Goal: Task Accomplishment & Management: Manage account settings

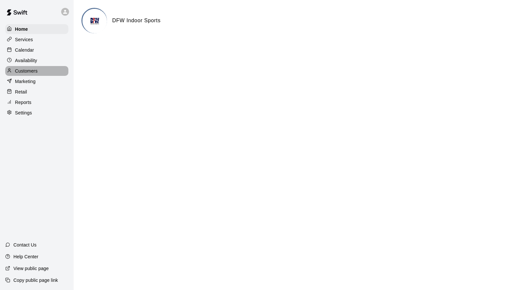
click at [25, 72] on p "Customers" at bounding box center [26, 71] width 23 height 7
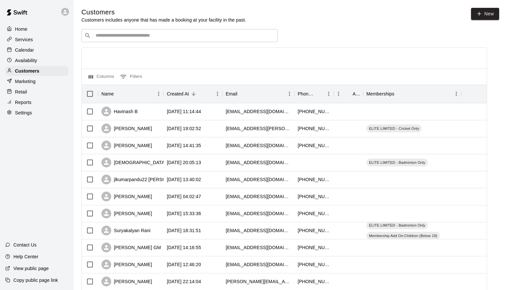
click at [196, 34] on input "Search customers by name or email" at bounding box center [183, 35] width 181 height 7
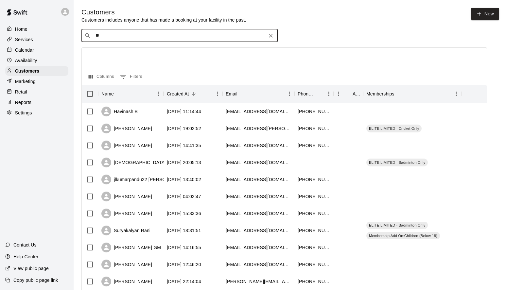
type input "***"
click at [151, 50] on p "[PERSON_NAME]" at bounding box center [171, 49] width 40 height 7
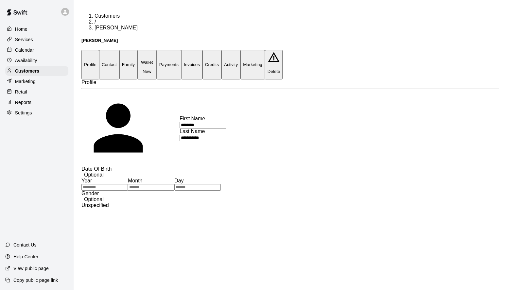
click at [181, 50] on button "Payments" at bounding box center [169, 64] width 25 height 29
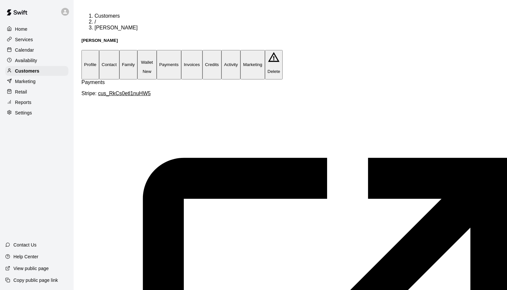
click at [240, 50] on button "Activity" at bounding box center [230, 64] width 19 height 29
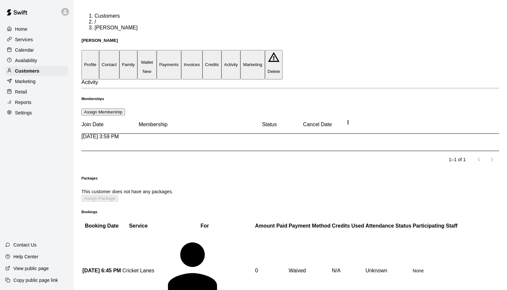
click at [91, 203] on icon "more actions" at bounding box center [87, 207] width 8 height 8
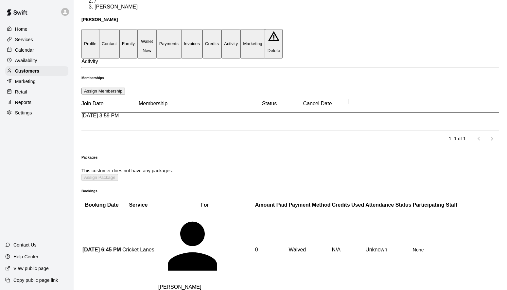
scroll to position [16, 0]
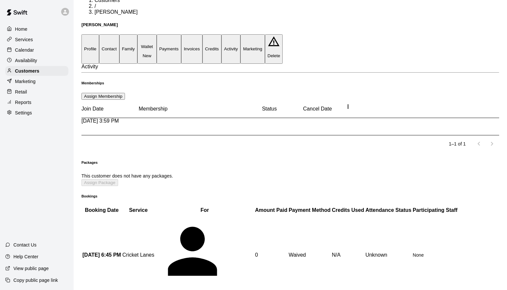
click at [91, 188] on icon "more actions" at bounding box center [87, 192] width 8 height 8
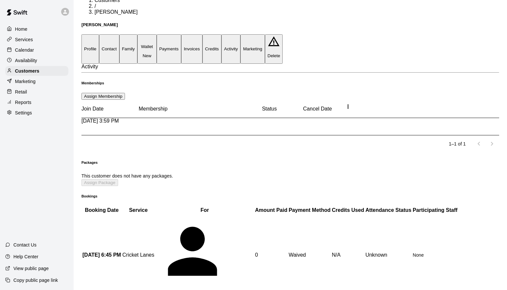
click at [240, 34] on button "Activity" at bounding box center [230, 48] width 19 height 29
click at [265, 34] on button "Marketing" at bounding box center [252, 48] width 25 height 29
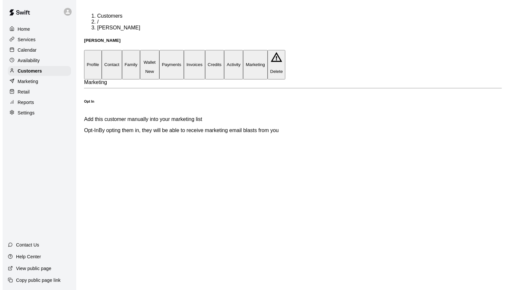
scroll to position [0, 0]
click at [240, 50] on button "Activity" at bounding box center [230, 64] width 19 height 29
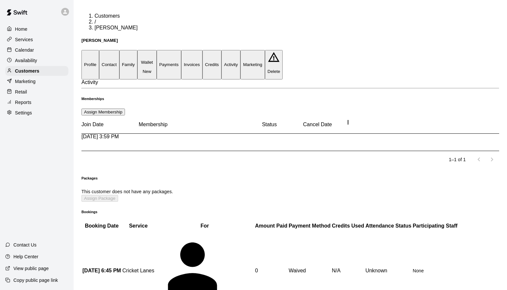
click at [125, 109] on button "Assign Membership" at bounding box center [102, 112] width 43 height 7
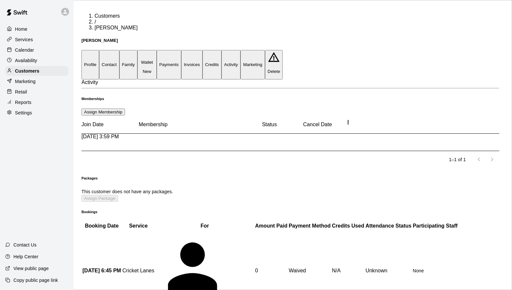
type input "**********"
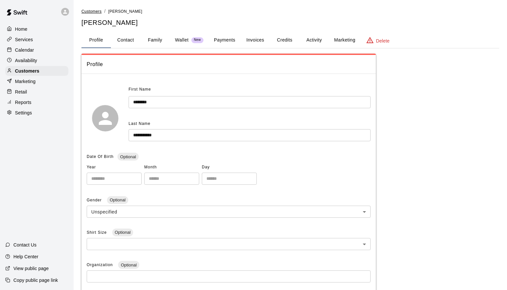
click at [94, 12] on span "Customers" at bounding box center [91, 11] width 20 height 5
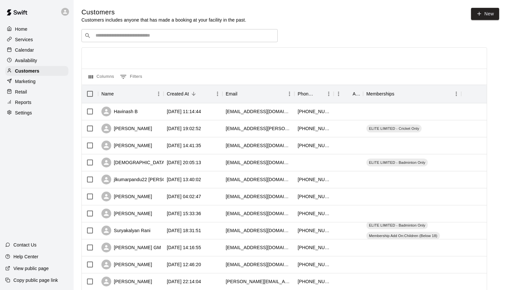
click at [170, 36] on input "Search customers by name or email" at bounding box center [183, 35] width 181 height 7
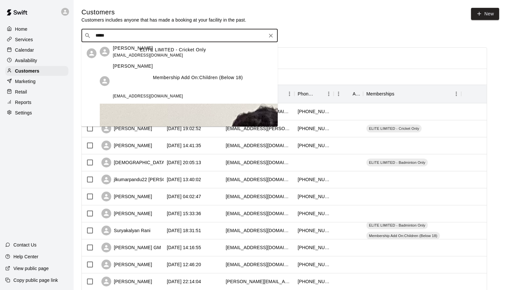
type input "******"
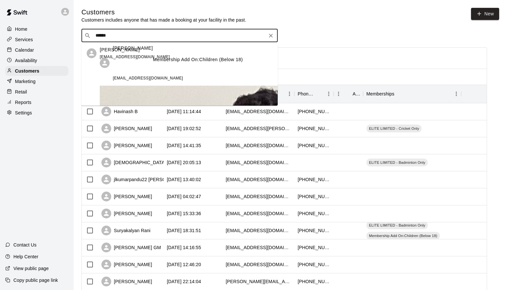
click at [121, 70] on p "[PERSON_NAME]" at bounding box center [133, 60] width 40 height 30
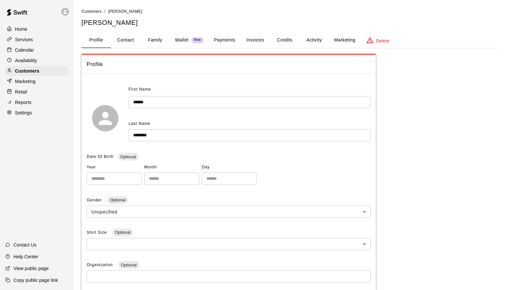
click at [309, 39] on button "Activity" at bounding box center [313, 40] width 29 height 16
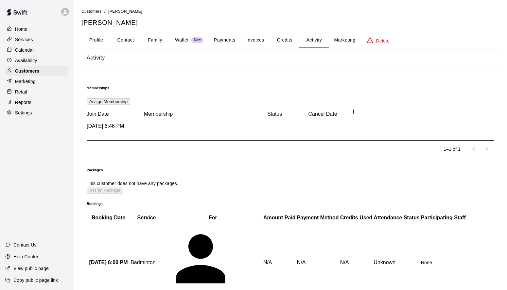
click at [229, 40] on button "Payments" at bounding box center [225, 40] width 32 height 16
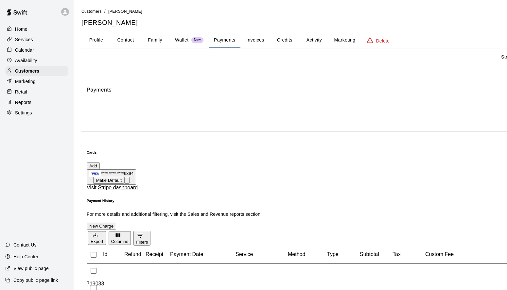
click at [129, 40] on button "Contact" at bounding box center [125, 40] width 29 height 16
select select "**"
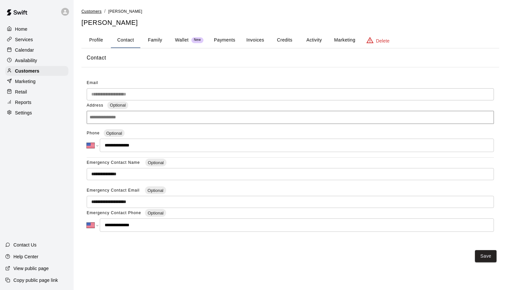
click at [97, 12] on span "Customers" at bounding box center [91, 11] width 20 height 5
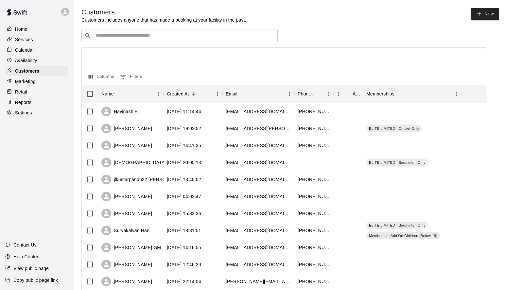
click at [180, 38] on input "Search customers by name or email" at bounding box center [183, 35] width 181 height 7
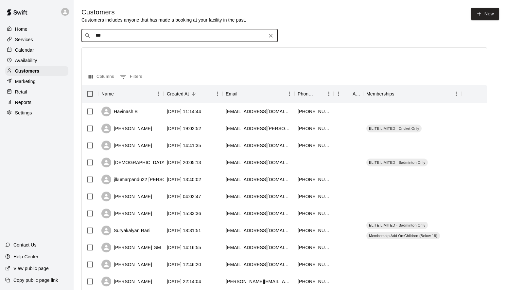
type input "****"
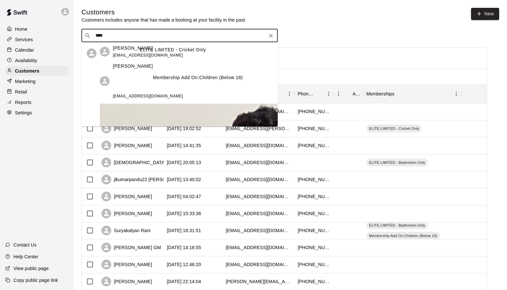
click at [114, 52] on p "[PERSON_NAME]" at bounding box center [133, 48] width 40 height 7
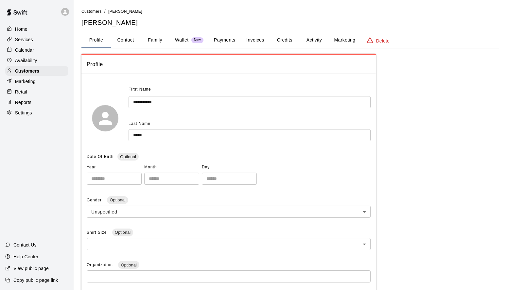
click at [231, 39] on button "Payments" at bounding box center [225, 40] width 32 height 16
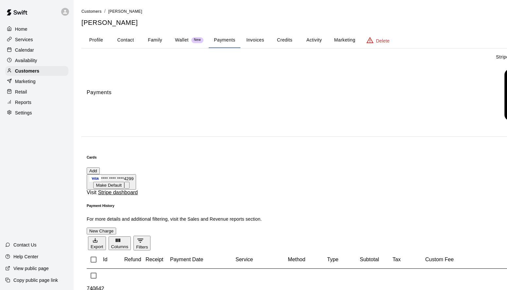
click at [309, 40] on button "Activity" at bounding box center [313, 40] width 29 height 16
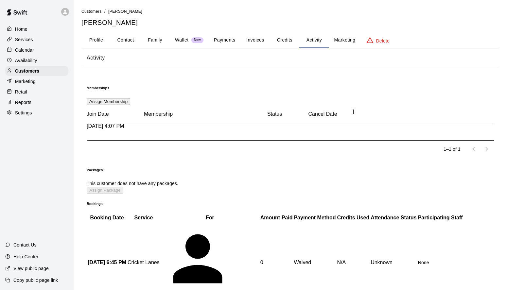
click at [130, 98] on button "Assign Membership" at bounding box center [108, 101] width 43 height 7
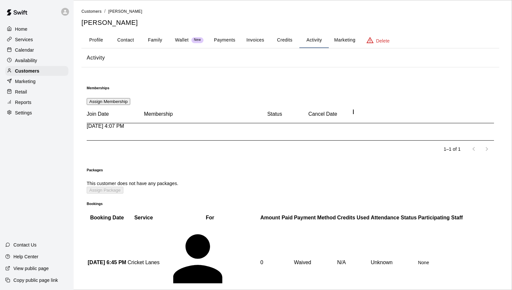
type input "**********"
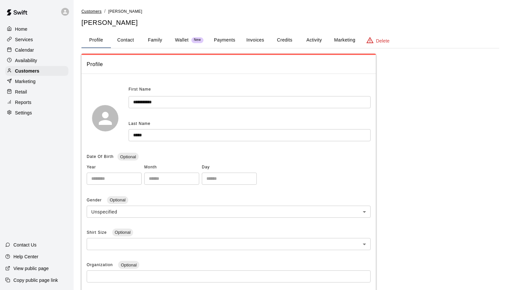
click at [92, 12] on span "Customers" at bounding box center [91, 11] width 20 height 5
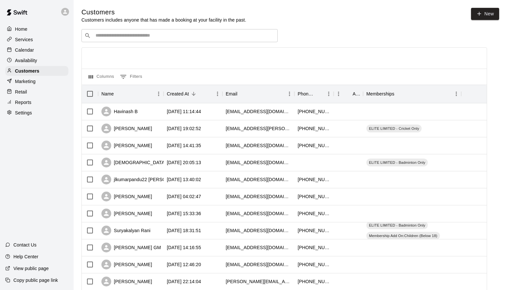
click at [155, 34] on input "Search customers by name or email" at bounding box center [183, 35] width 181 height 7
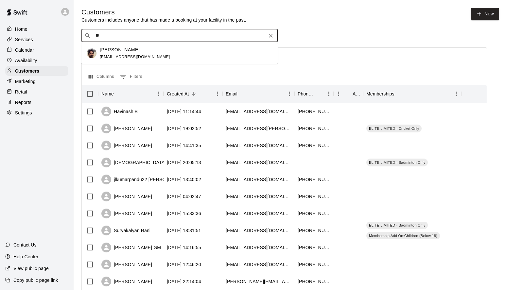
type input "*"
type input "******"
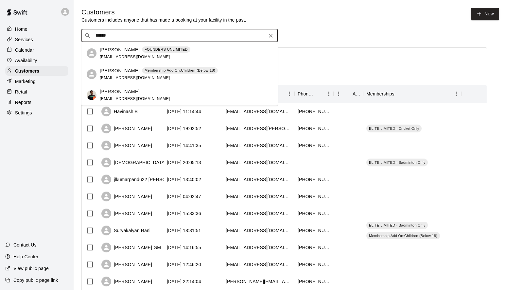
click at [132, 73] on p "[PERSON_NAME]" at bounding box center [120, 70] width 40 height 7
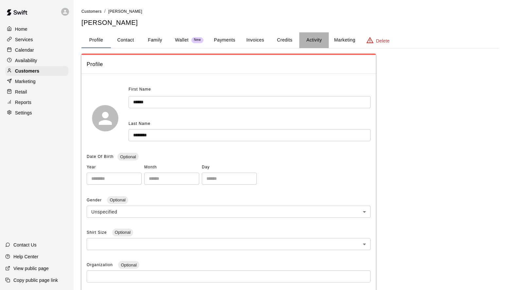
click at [310, 40] on button "Activity" at bounding box center [313, 40] width 29 height 16
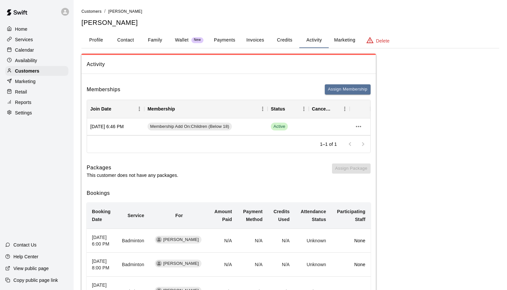
click at [355, 83] on div "Memberships Assign Membership Join Date Membership Status Cancel Date [DATE] 6:…" at bounding box center [228, 220] width 294 height 283
click at [356, 128] on icon "more actions" at bounding box center [358, 127] width 8 height 8
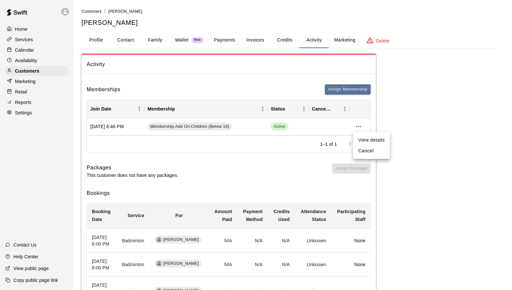
click at [365, 149] on li "Cancel" at bounding box center [371, 150] width 37 height 11
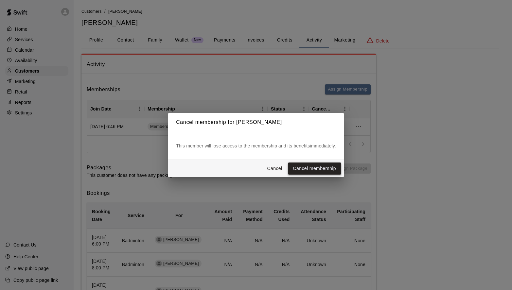
click at [327, 169] on button "Cancel membership" at bounding box center [314, 168] width 53 height 12
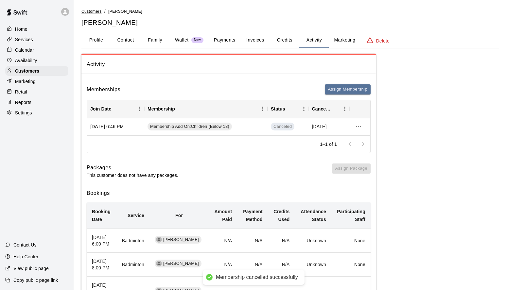
click at [96, 12] on span "Customers" at bounding box center [91, 11] width 20 height 5
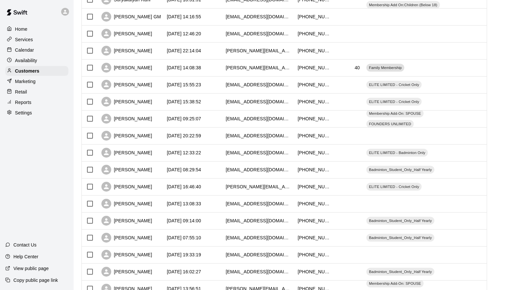
scroll to position [275, 0]
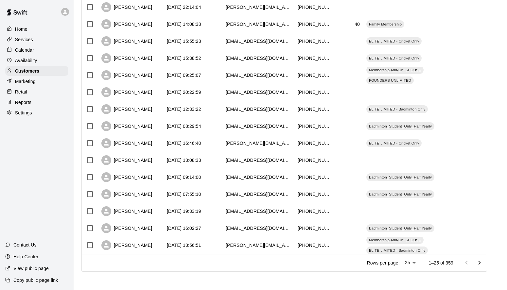
click at [483, 261] on icon "Go to next page" at bounding box center [479, 263] width 8 height 8
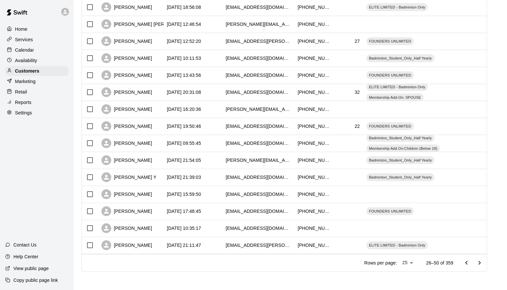
click at [481, 262] on icon "Go to next page" at bounding box center [479, 263] width 8 height 8
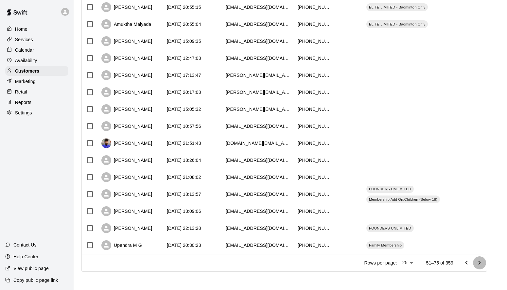
click at [482, 263] on icon "Go to next page" at bounding box center [479, 263] width 8 height 8
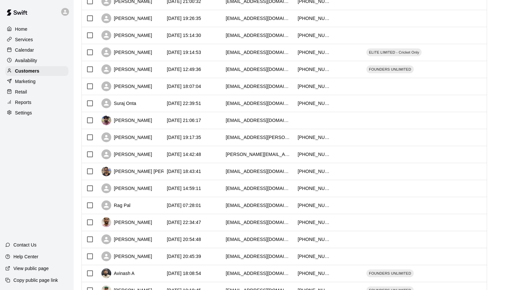
scroll to position [223, 0]
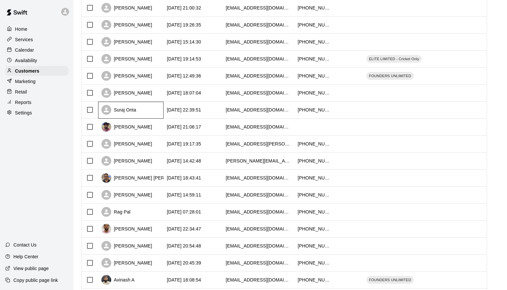
click at [124, 111] on div "Suraj Onta" at bounding box center [118, 110] width 35 height 10
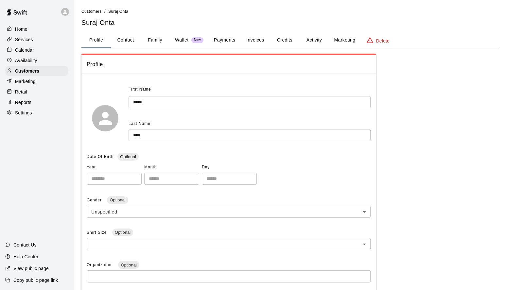
click at [317, 39] on button "Activity" at bounding box center [313, 40] width 29 height 16
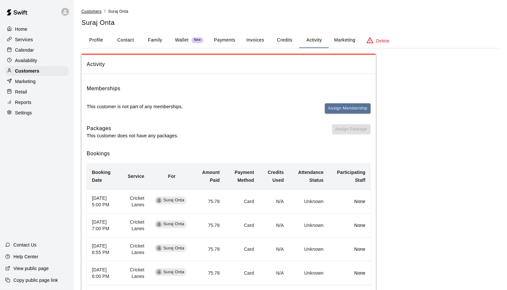
click at [96, 12] on span "Customers" at bounding box center [91, 11] width 20 height 5
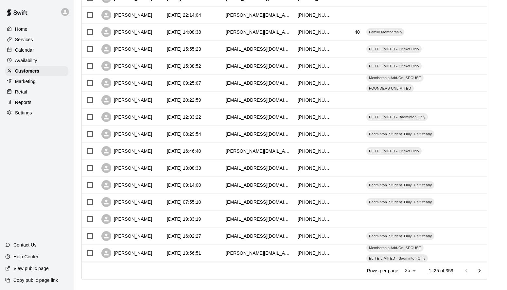
scroll to position [275, 0]
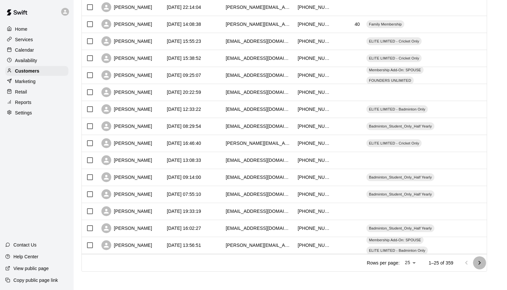
click at [483, 263] on icon "Go to next page" at bounding box center [479, 263] width 8 height 8
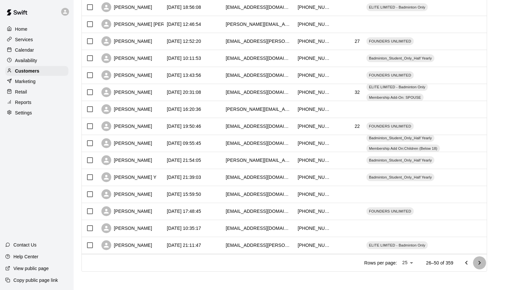
click at [483, 263] on icon "Go to next page" at bounding box center [479, 263] width 8 height 8
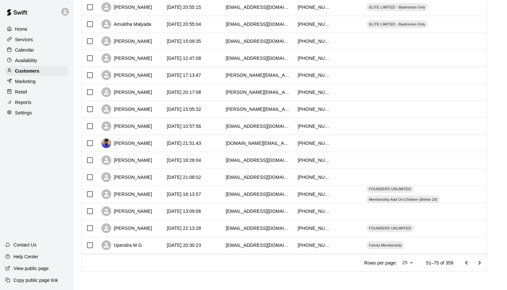
click at [483, 263] on icon "Go to next page" at bounding box center [479, 263] width 8 height 8
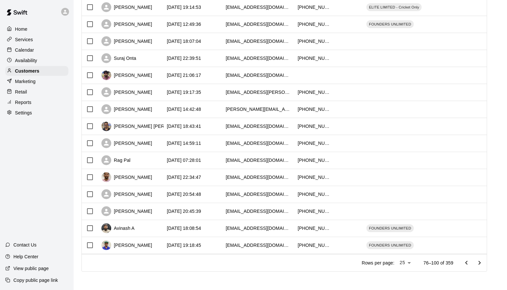
click at [483, 262] on icon "Go to next page" at bounding box center [479, 263] width 8 height 8
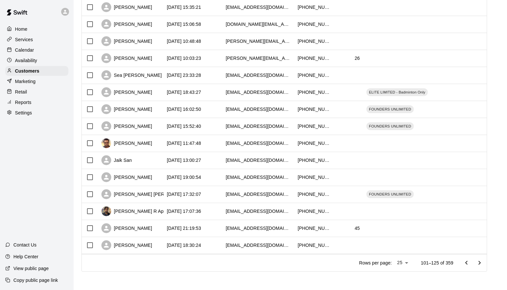
click at [482, 262] on icon "Go to next page" at bounding box center [479, 263] width 8 height 8
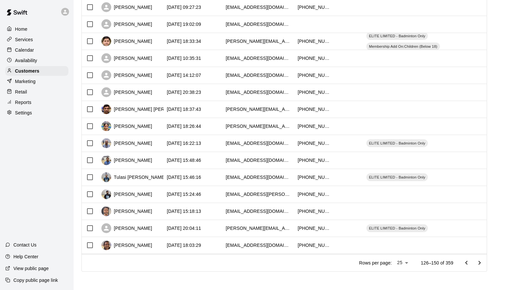
click at [482, 261] on icon "Go to next page" at bounding box center [479, 263] width 8 height 8
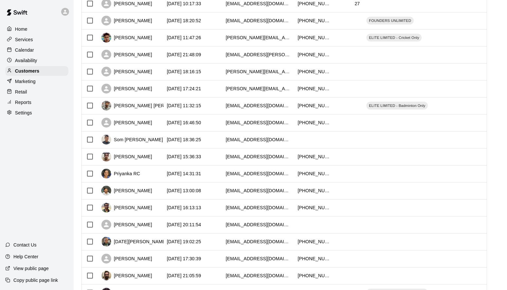
scroll to position [113, 0]
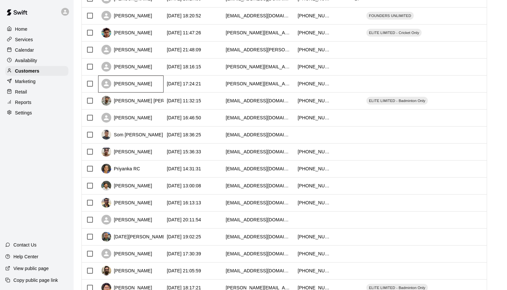
click at [138, 84] on div "[PERSON_NAME]" at bounding box center [126, 84] width 51 height 10
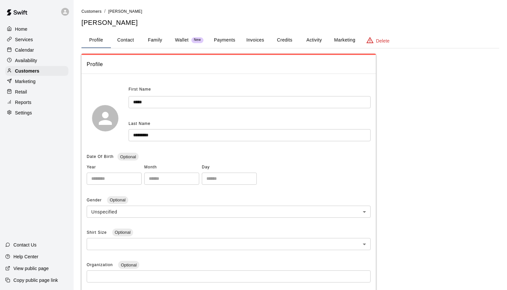
click at [224, 40] on button "Payments" at bounding box center [225, 40] width 32 height 16
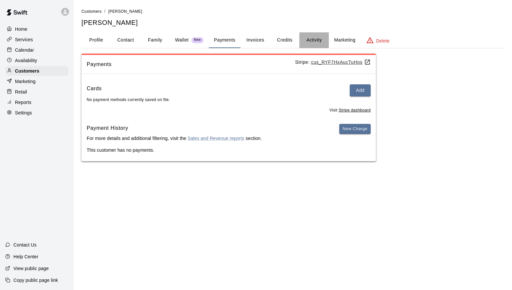
click at [312, 36] on button "Activity" at bounding box center [313, 40] width 29 height 16
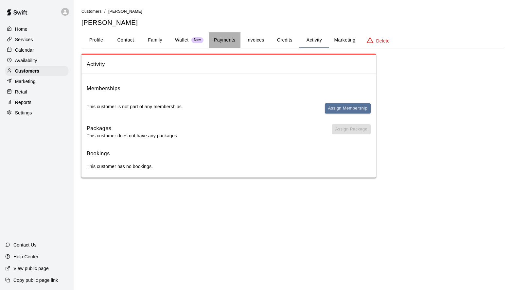
click at [221, 40] on button "Payments" at bounding box center [225, 40] width 32 height 16
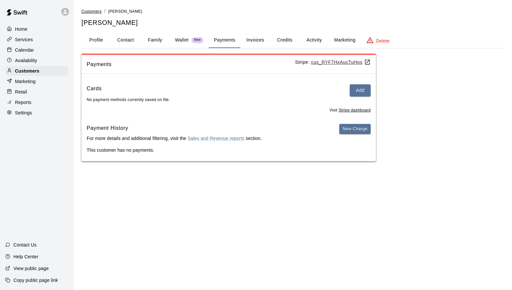
click at [98, 10] on span "Customers" at bounding box center [91, 11] width 20 height 5
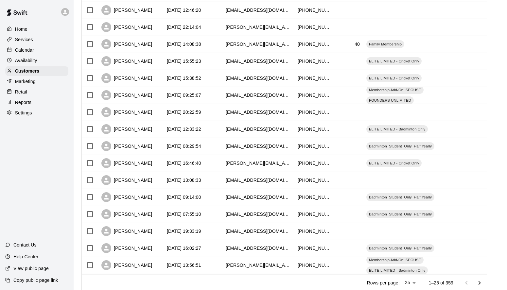
scroll to position [275, 0]
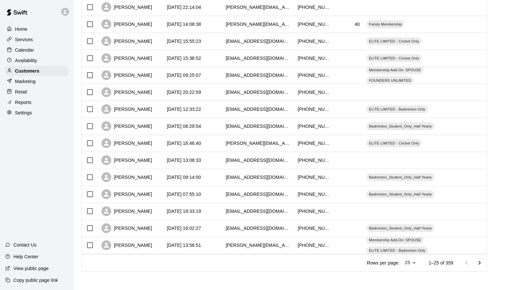
click at [483, 261] on icon "Go to next page" at bounding box center [479, 263] width 8 height 8
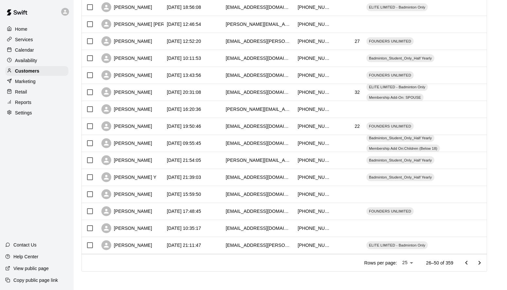
click at [483, 261] on icon "Go to next page" at bounding box center [479, 263] width 8 height 8
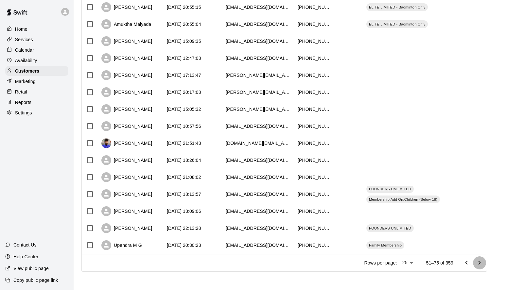
click at [483, 261] on icon "Go to next page" at bounding box center [479, 263] width 8 height 8
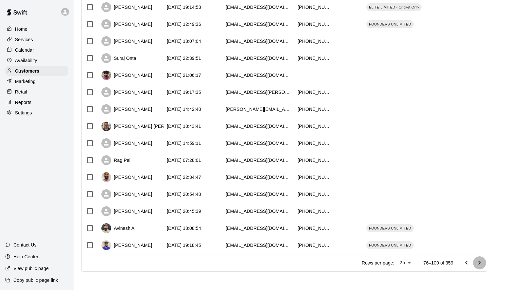
click at [483, 261] on icon "Go to next page" at bounding box center [479, 263] width 8 height 8
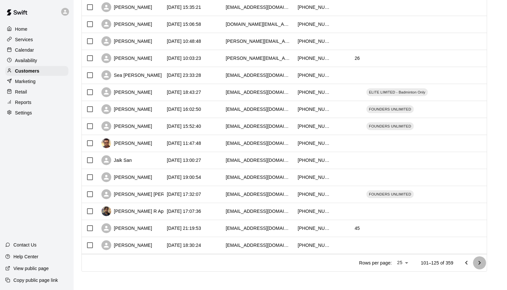
click at [483, 261] on icon "Go to next page" at bounding box center [479, 263] width 8 height 8
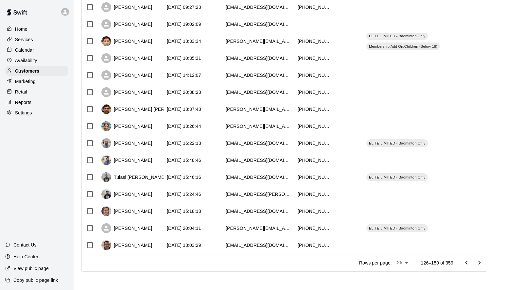
click at [483, 261] on icon "Go to next page" at bounding box center [479, 263] width 8 height 8
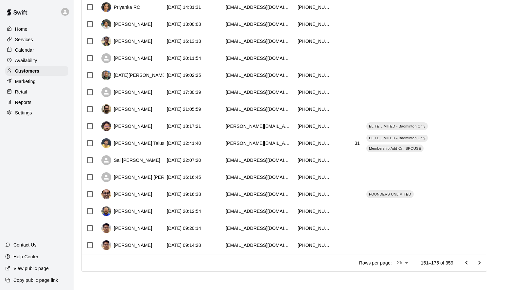
click at [481, 263] on icon "Go to next page" at bounding box center [479, 263] width 2 height 4
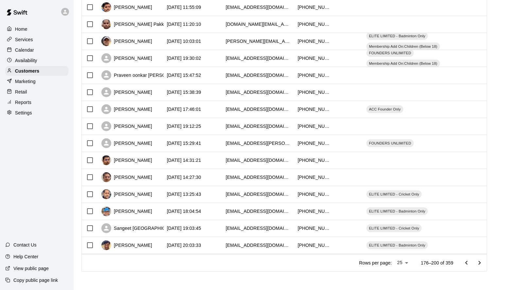
click at [483, 261] on icon "Go to next page" at bounding box center [479, 263] width 8 height 8
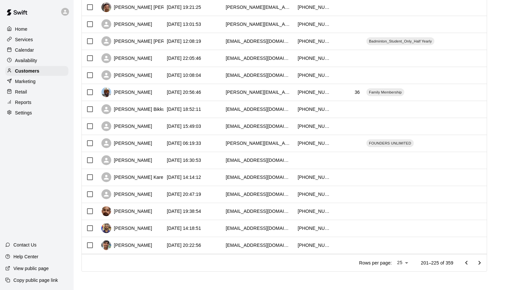
click at [481, 263] on icon "Go to next page" at bounding box center [479, 263] width 2 height 4
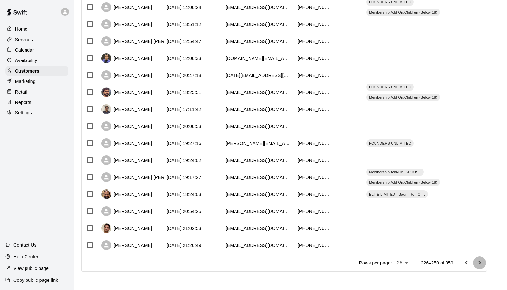
click at [481, 262] on icon "Go to next page" at bounding box center [479, 263] width 2 height 4
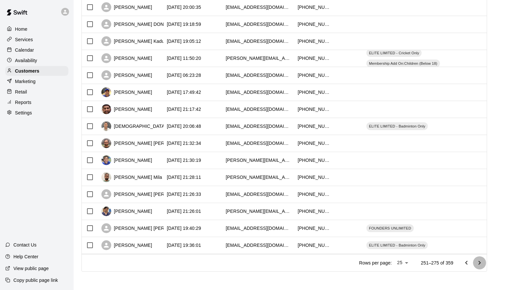
click at [483, 263] on icon "Go to next page" at bounding box center [479, 263] width 8 height 8
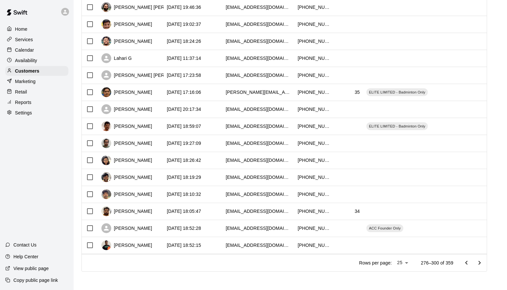
click at [483, 264] on icon "Go to next page" at bounding box center [479, 263] width 8 height 8
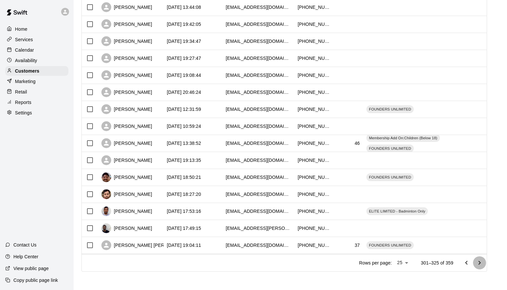
click at [483, 261] on icon "Go to next page" at bounding box center [479, 263] width 8 height 8
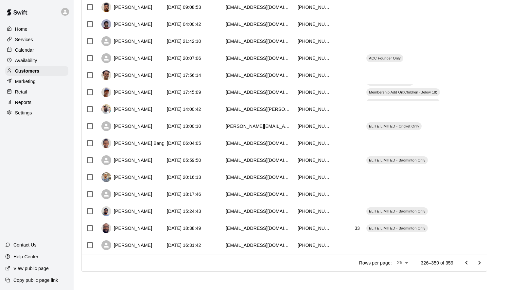
click at [481, 263] on icon "Go to next page" at bounding box center [479, 263] width 2 height 4
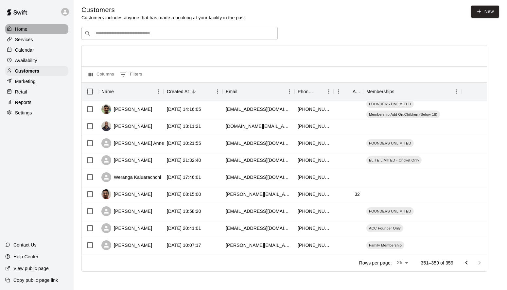
click at [28, 29] on div "Home" at bounding box center [36, 29] width 63 height 10
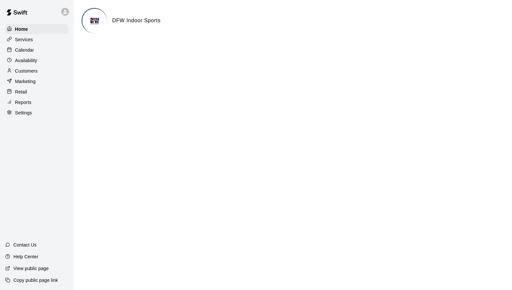
click at [31, 50] on p "Calendar" at bounding box center [24, 50] width 19 height 7
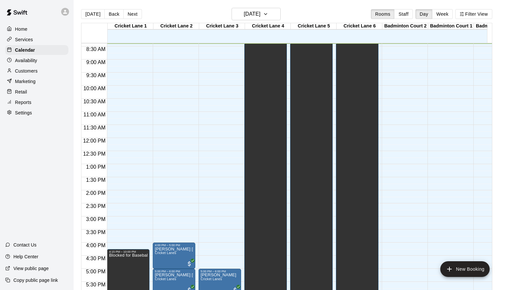
scroll to position [344, 0]
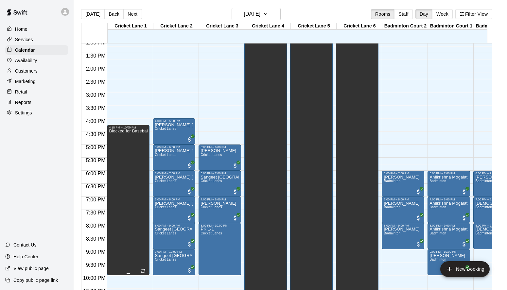
click at [134, 174] on div "Blocked for Baseball" at bounding box center [128, 274] width 39 height 290
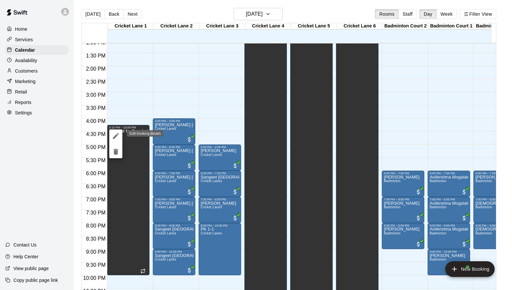
click at [116, 137] on icon "edit" at bounding box center [116, 136] width 8 height 8
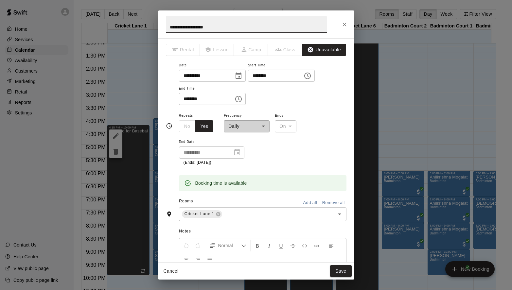
click at [187, 105] on input "********" at bounding box center [204, 99] width 50 height 12
type input "********"
click at [341, 272] on button "Save" at bounding box center [341, 271] width 22 height 12
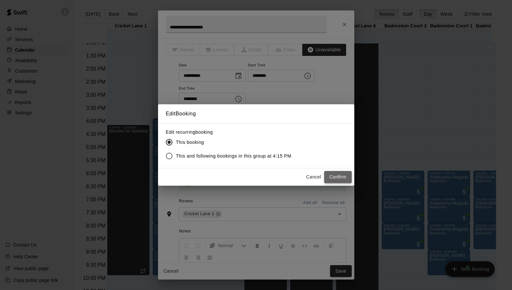
click at [345, 177] on button "Confirm" at bounding box center [337, 177] width 27 height 12
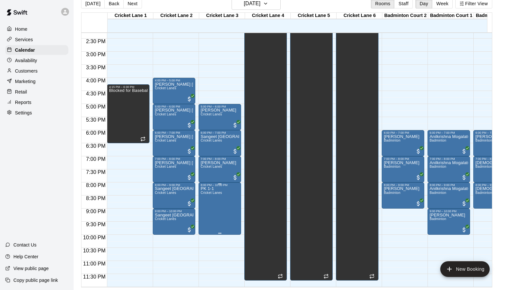
scroll to position [379, 0]
click at [130, 4] on button "Next" at bounding box center [132, 4] width 18 height 10
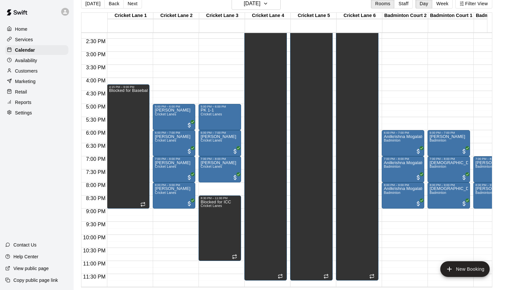
click at [26, 27] on p "Home" at bounding box center [21, 29] width 12 height 7
